Goal: Task Accomplishment & Management: Manage account settings

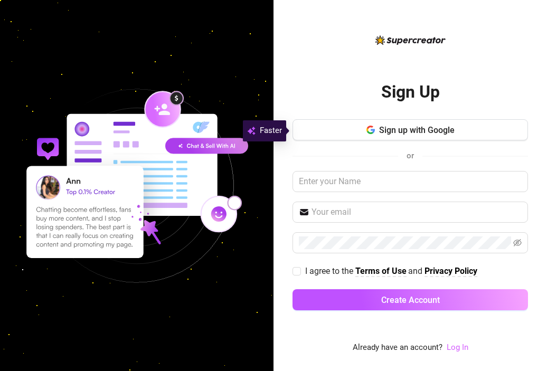
click at [456, 349] on link "Log In" at bounding box center [457, 346] width 22 height 9
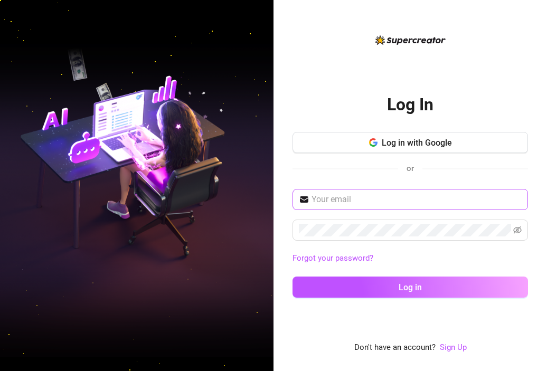
click at [439, 207] on span at bounding box center [409, 199] width 235 height 21
click at [440, 204] on input "text" at bounding box center [416, 199] width 210 height 13
paste input "[EMAIL_ADDRESS][DOMAIN_NAME]"
type input "[EMAIL_ADDRESS][DOMAIN_NAME]"
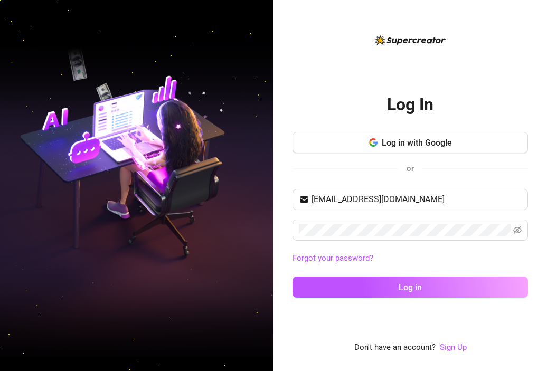
click at [415, 243] on div "[EMAIL_ADDRESS][DOMAIN_NAME] Forgot your password? Log in" at bounding box center [409, 248] width 235 height 118
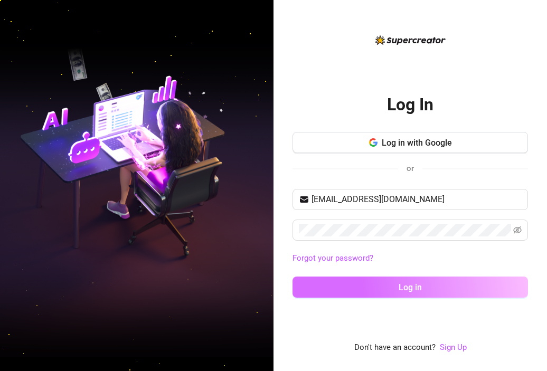
click at [426, 292] on button "Log in" at bounding box center [409, 287] width 235 height 21
